Goal: Task Accomplishment & Management: Manage account settings

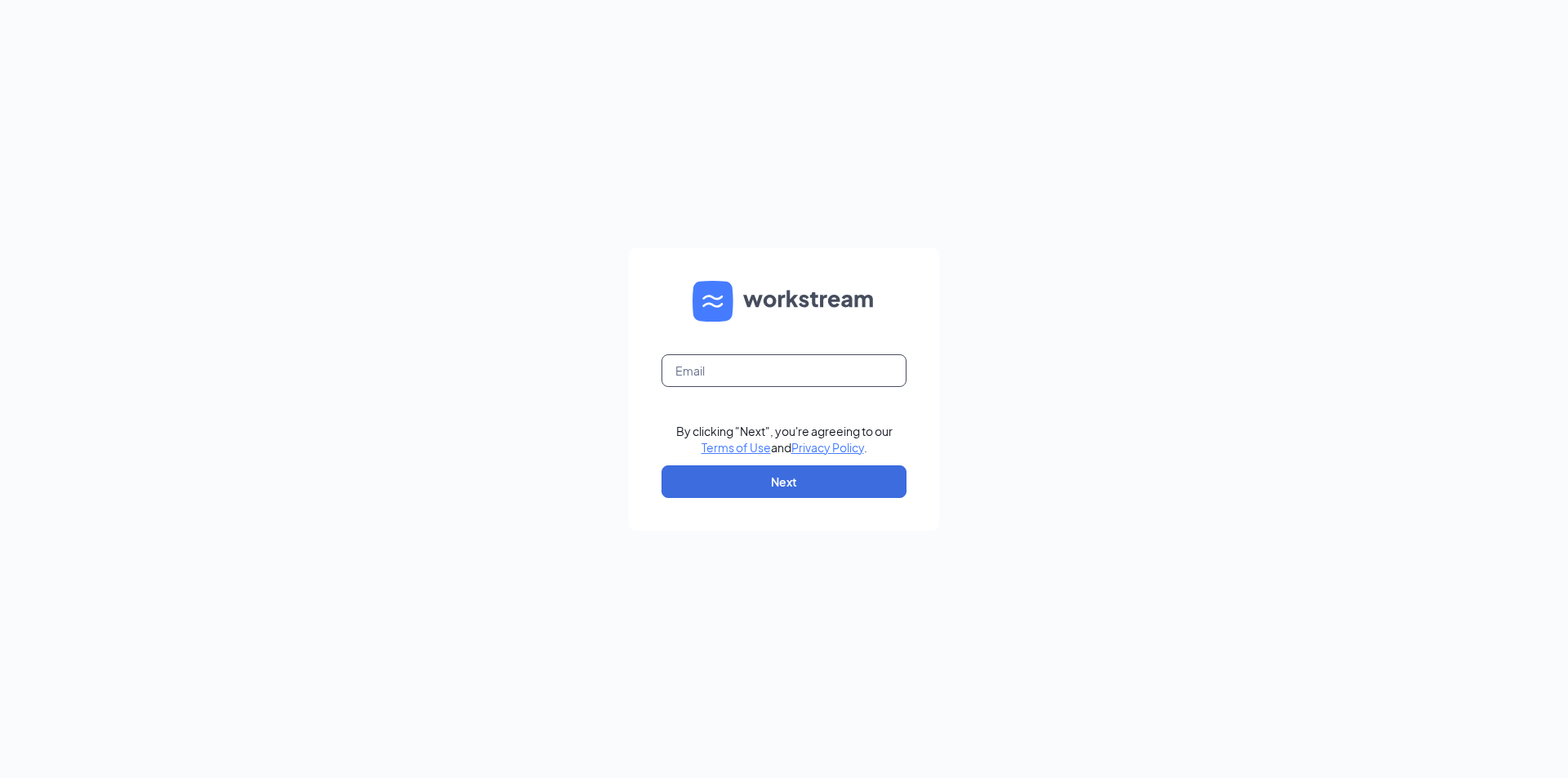
click at [761, 376] on input "text" at bounding box center [784, 370] width 245 height 33
type input "londondq@chambersmgt.us"
click at [775, 488] on button "Next" at bounding box center [784, 482] width 245 height 33
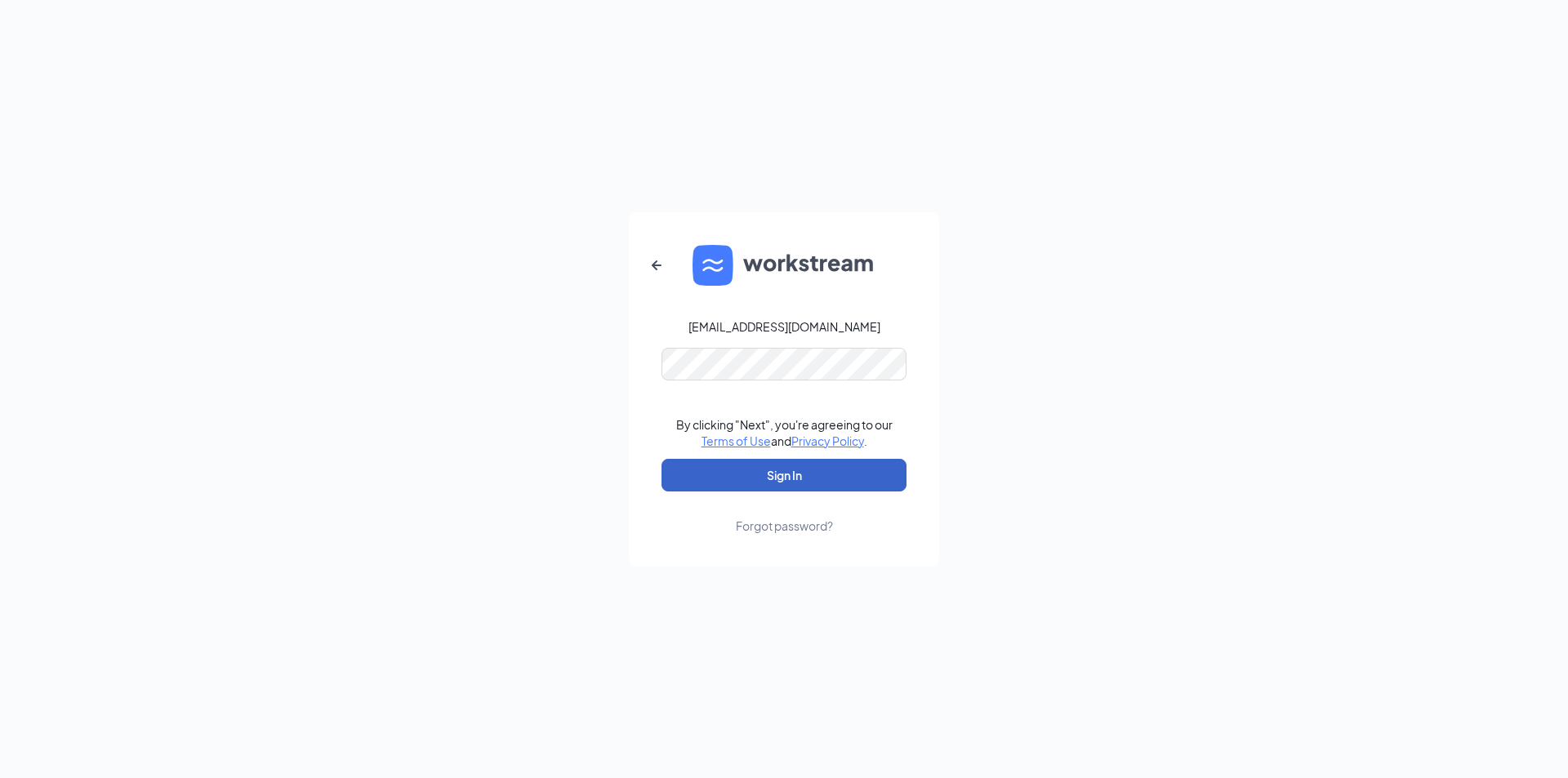
click at [773, 480] on button "Sign In" at bounding box center [784, 475] width 245 height 33
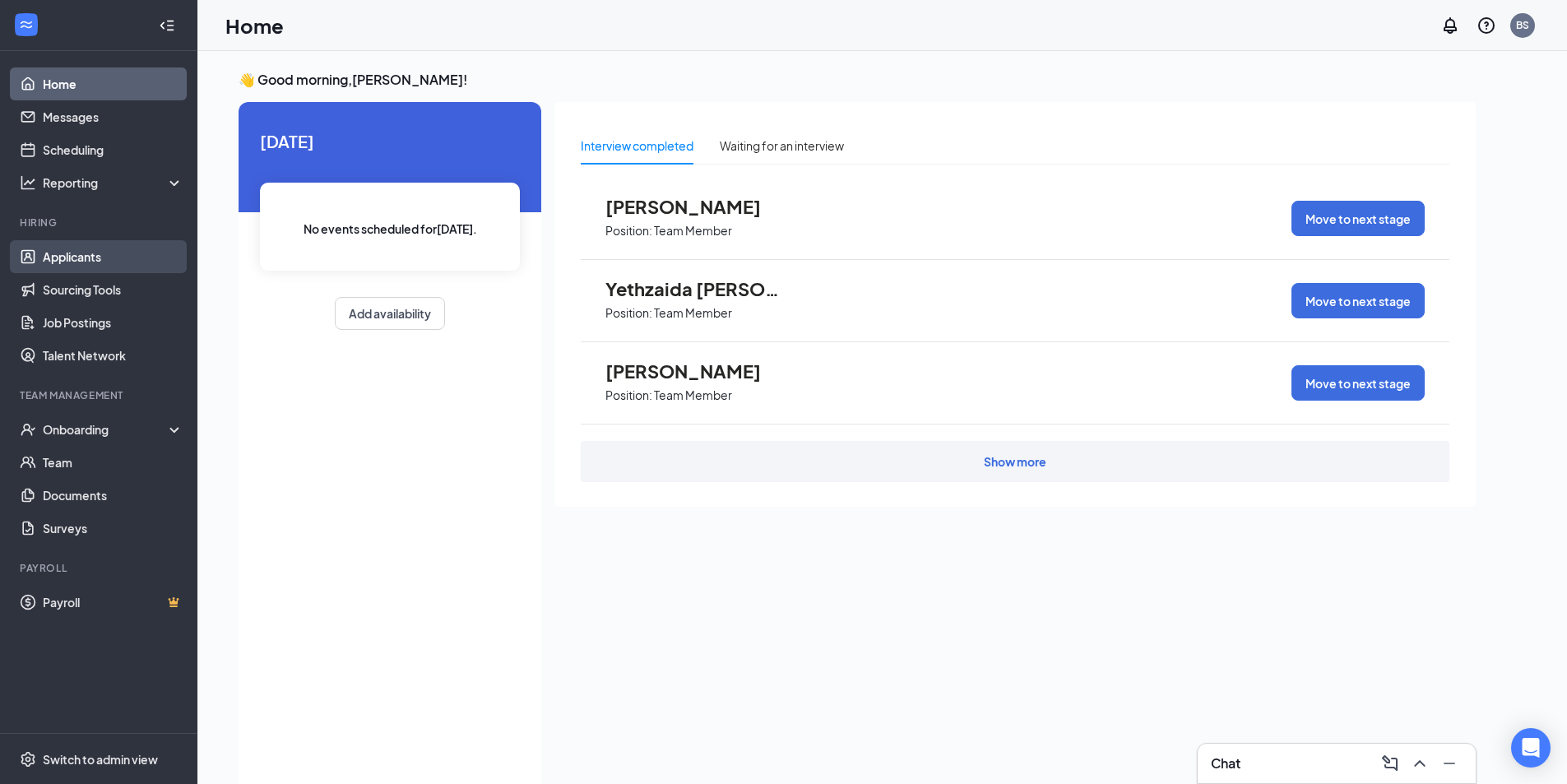
click at [83, 255] on link "Applicants" at bounding box center [113, 257] width 141 height 33
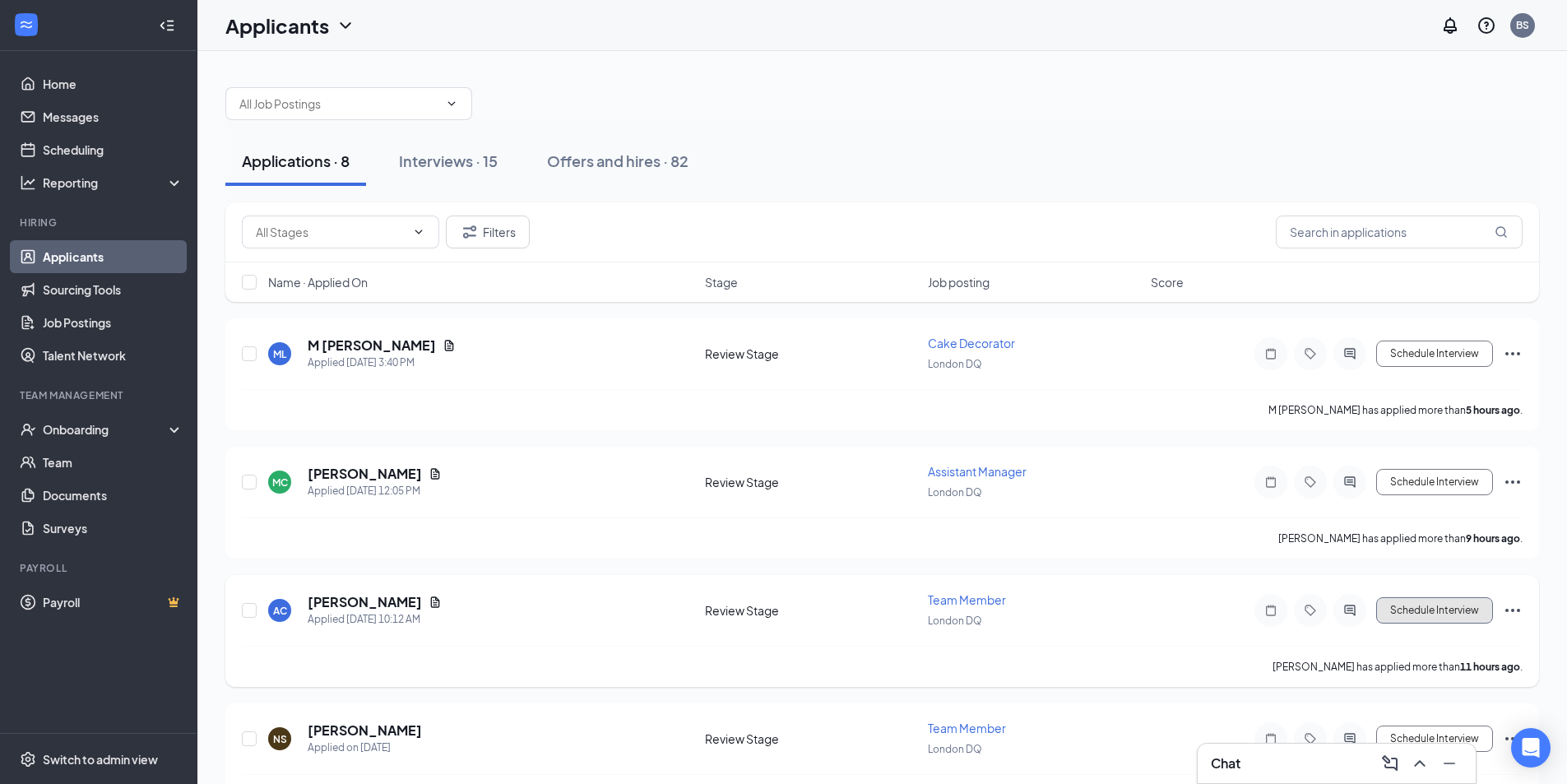
click at [1455, 614] on button "Schedule Interview" at bounding box center [1435, 610] width 117 height 26
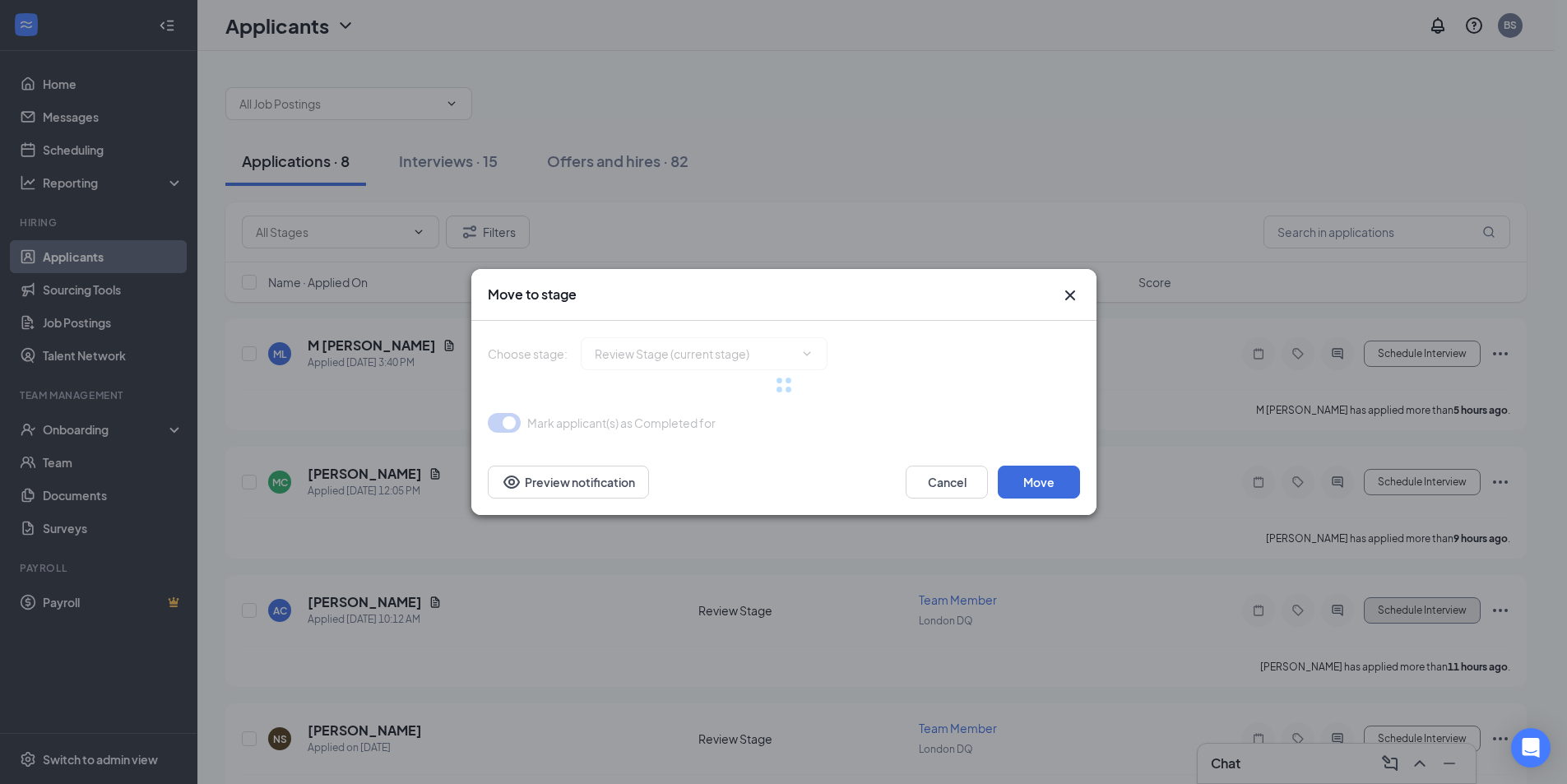
type input "Onsite Interview (next stage)"
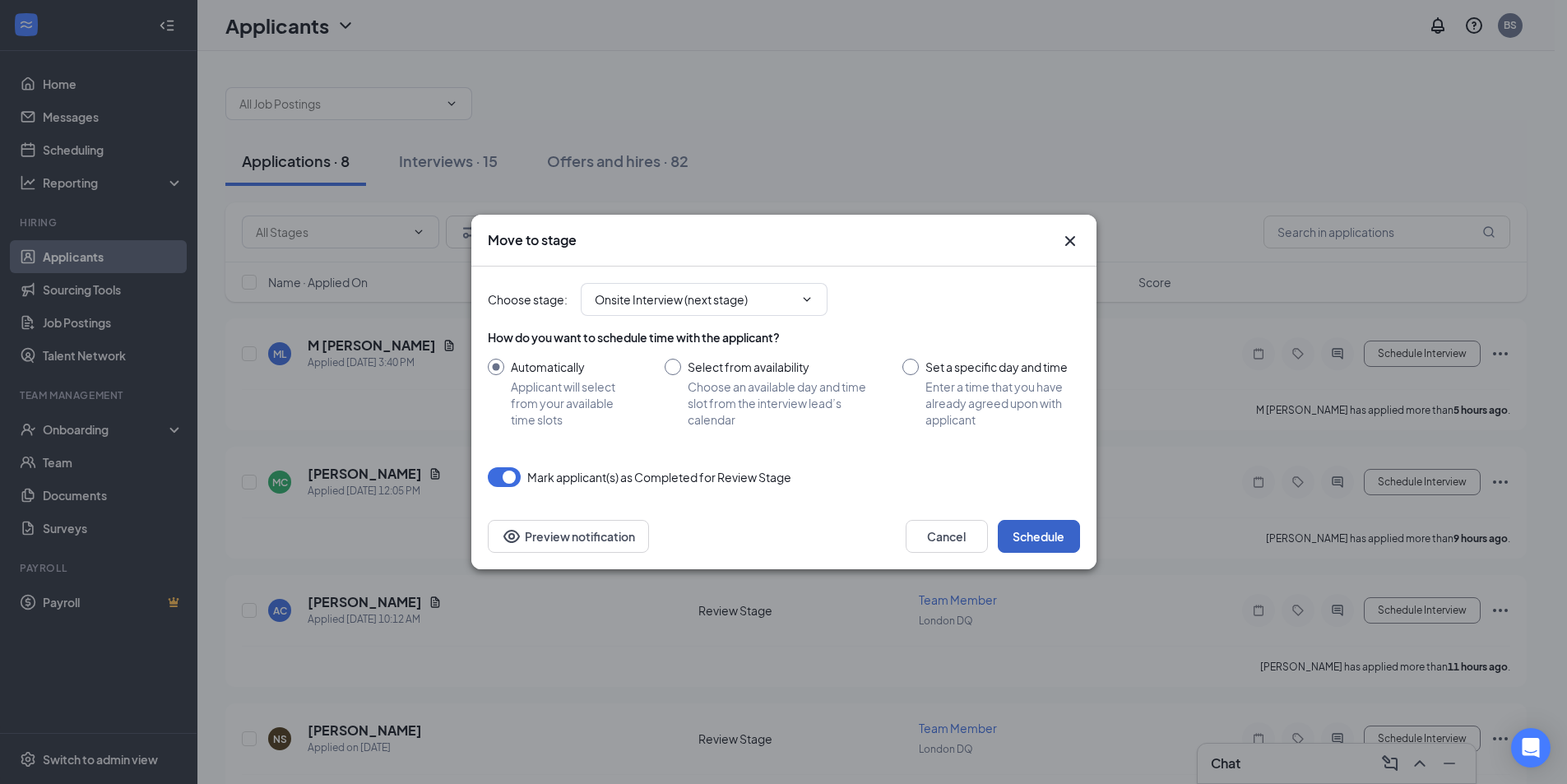
click at [1055, 532] on button "Schedule" at bounding box center [1039, 536] width 83 height 33
